Goal: Task Accomplishment & Management: Complete application form

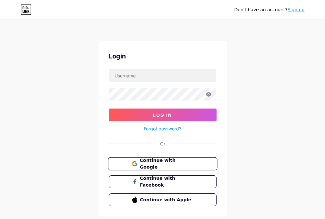
click at [162, 165] on span "Continue with Google" at bounding box center [167, 164] width 54 height 14
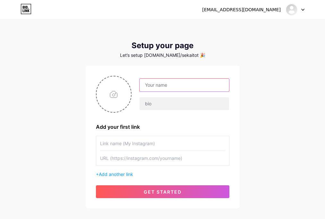
click at [151, 89] on input "text" at bounding box center [184, 85] width 89 height 13
type input "sekaitoto"
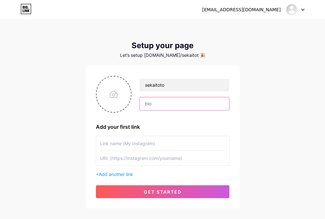
click at [172, 103] on input "text" at bounding box center [184, 103] width 89 height 13
type input "Link Alternatif Sekaitoto Silahkan Klik disini"
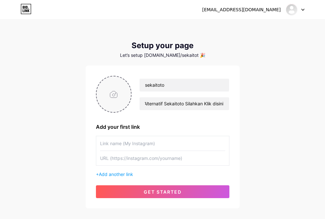
click at [123, 100] on input "file" at bounding box center [114, 94] width 35 height 36
type input "C:\fakepath\ed020a57-7686-4d9e-acb8-78cc7e4d702c.jpg"
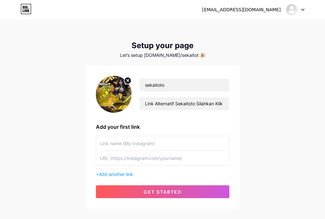
click at [58, 94] on div "sekaitoto02@gmail.com Dashboard Logout Setup your page Let’s setup bio.link/sek…" at bounding box center [162, 114] width 325 height 229
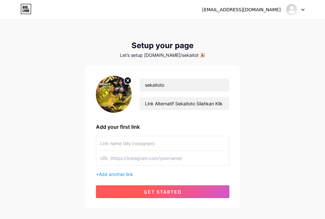
click at [184, 194] on button "get started" at bounding box center [163, 191] width 134 height 13
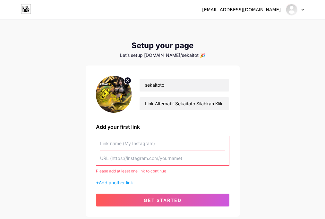
click at [149, 144] on input "text" at bounding box center [162, 143] width 125 height 14
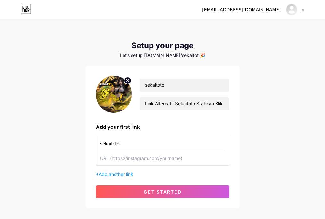
type input "sekaitoto"
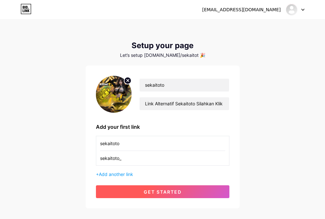
click at [183, 188] on button "get started" at bounding box center [163, 191] width 134 height 13
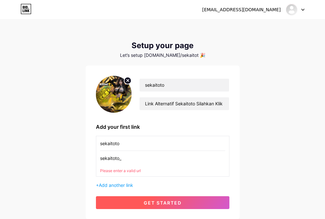
click at [175, 204] on span "get started" at bounding box center [163, 202] width 38 height 5
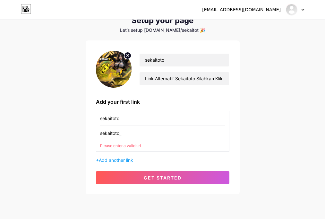
scroll to position [47, 0]
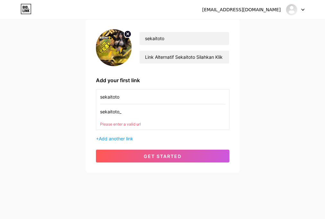
click at [124, 124] on div "Please enter a valid url" at bounding box center [162, 124] width 125 height 6
click at [129, 115] on input "sekaitoto_" at bounding box center [162, 111] width 125 height 14
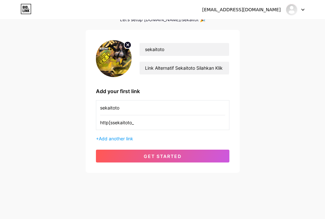
click at [117, 135] on div "sekaitoto http[ssekaitoto_ + Add another link" at bounding box center [163, 121] width 134 height 42
click at [118, 137] on span "Add another link" at bounding box center [116, 138] width 34 height 5
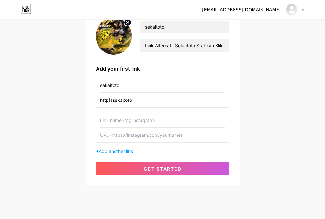
scroll to position [71, 0]
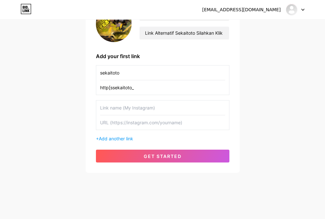
click at [125, 104] on input "text" at bounding box center [162, 107] width 125 height 14
drag, startPoint x: 120, startPoint y: 96, endPoint x: 261, endPoint y: 82, distance: 141.0
click at [266, 82] on div "sekaitoto02@gmail.com Dashboard Logout Setup your page Let’s setup bio.link/sek…" at bounding box center [162, 61] width 325 height 264
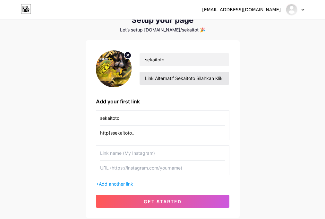
scroll to position [0, 0]
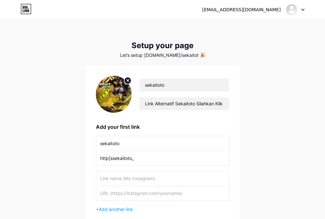
click at [159, 59] on div "Setup your page Let’s setup bio.link/sekaitot 🎉 sekaitoto Link Alternatif Sekai…" at bounding box center [163, 142] width 154 height 202
click at [161, 55] on div "Let’s setup bio.link/sekaitot 🎉" at bounding box center [163, 55] width 154 height 5
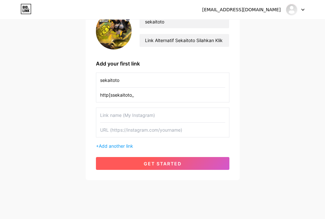
scroll to position [71, 0]
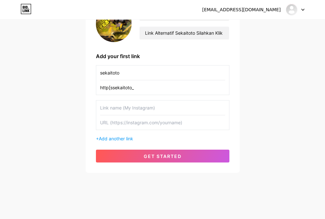
click at [118, 112] on input "text" at bounding box center [162, 107] width 125 height 14
drag, startPoint x: 118, startPoint y: 112, endPoint x: 81, endPoint y: 115, distance: 36.7
click at [81, 115] on div "sekaitoto02@gmail.com Dashboard Logout Setup your page Let’s setup bio.link/sek…" at bounding box center [162, 61] width 325 height 264
click at [164, 94] on input "http[ssekaitoto_" at bounding box center [162, 87] width 125 height 14
paste input "s://www.instagram.com/sekaitoto_/"
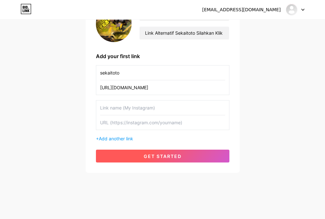
type input "https://www.instagram.com/sekaitoto_/"
click at [153, 153] on span "get started" at bounding box center [163, 155] width 38 height 5
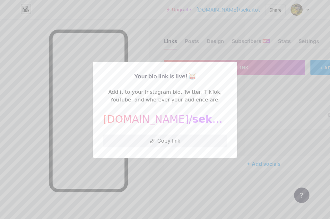
click at [262, 108] on div at bounding box center [165, 109] width 330 height 219
